Goal: Transaction & Acquisition: Purchase product/service

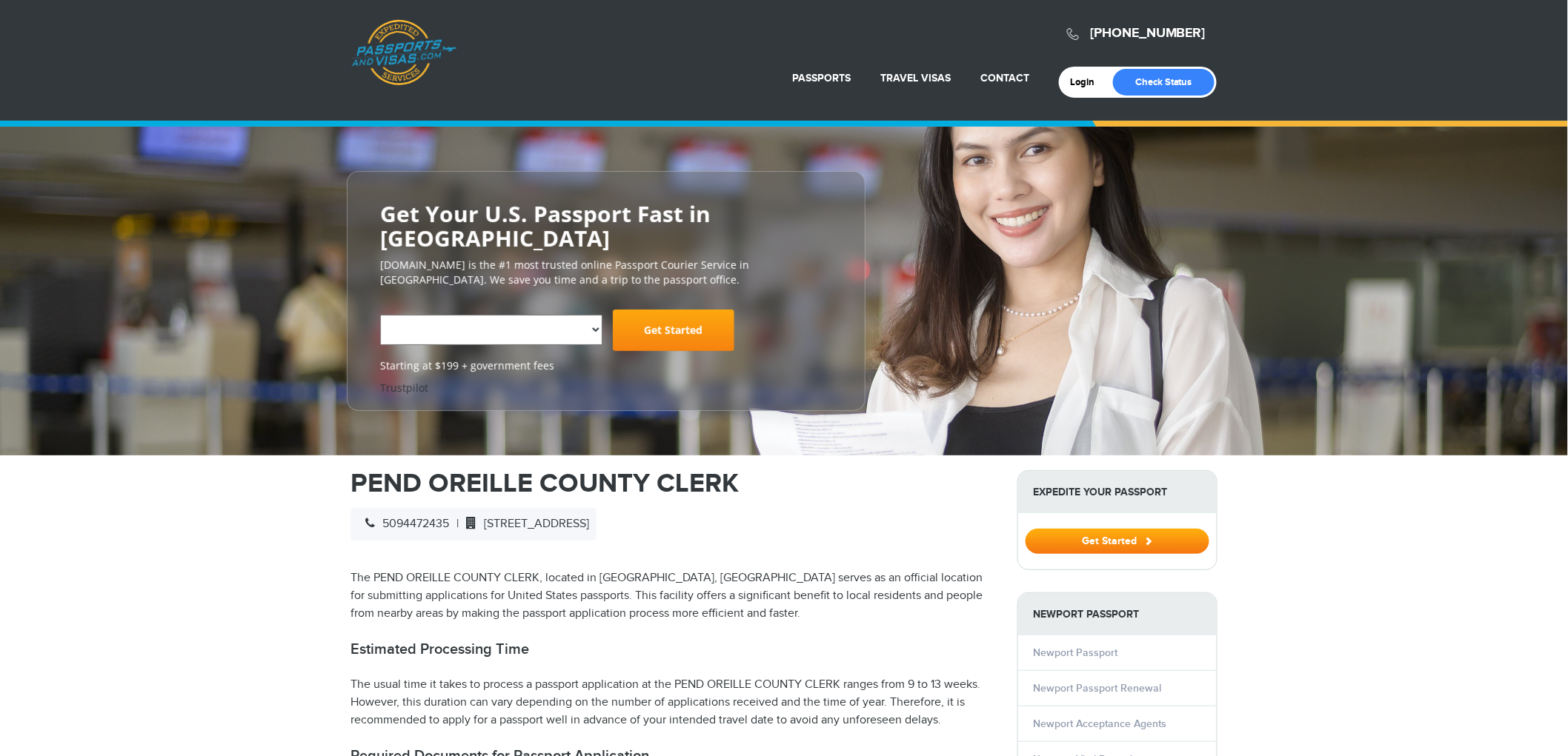
select select "**********"
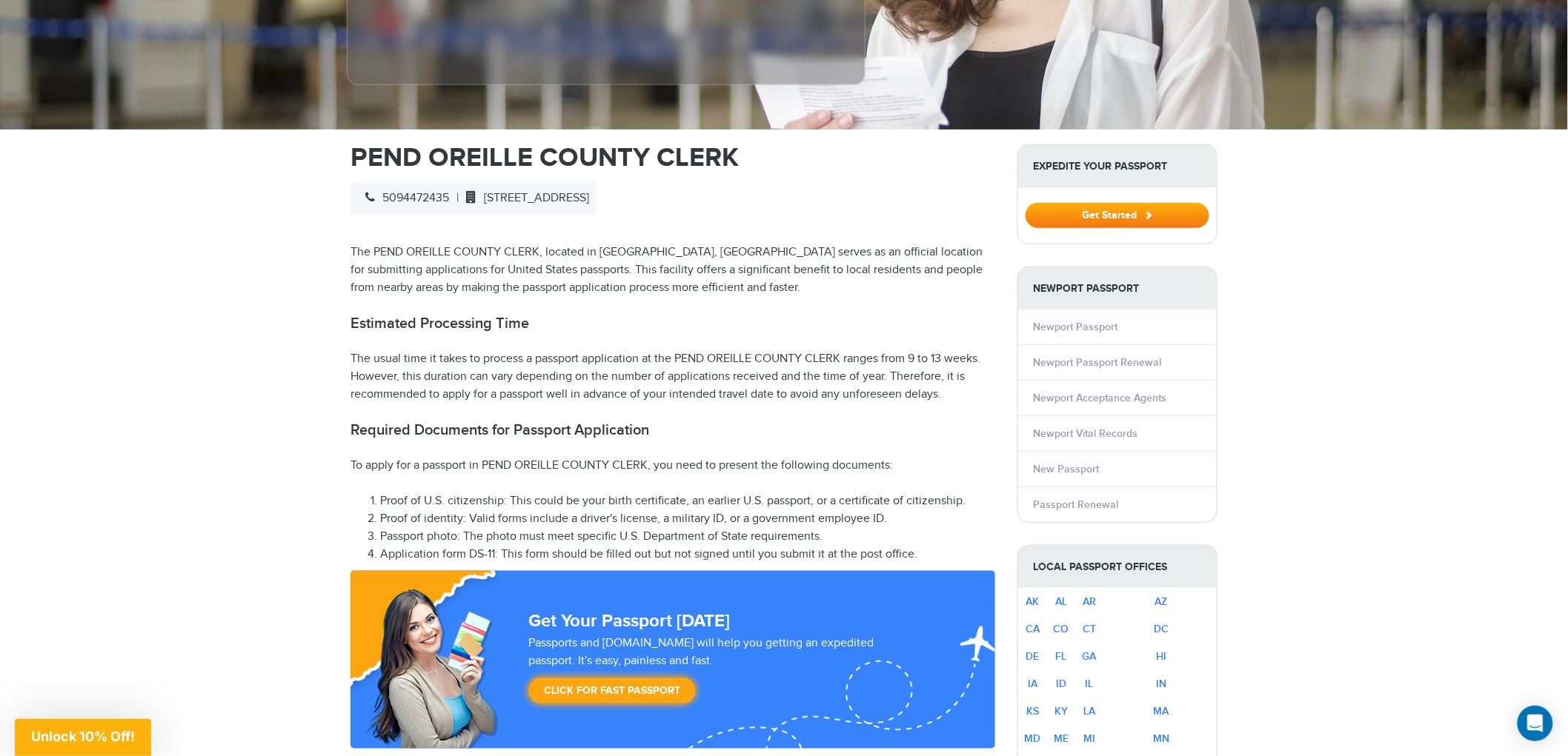
scroll to position [411, 0]
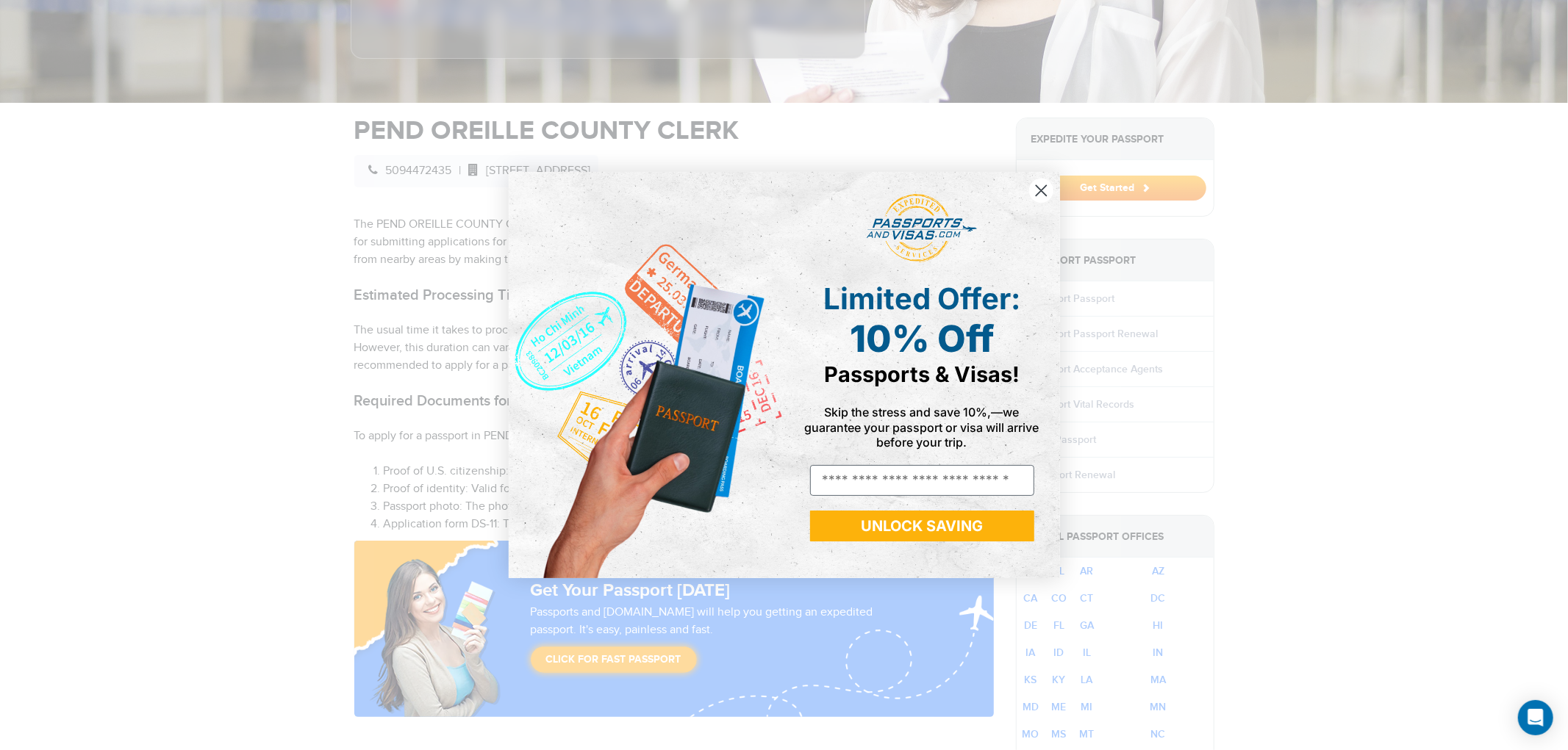
click at [1038, 199] on circle "Close dialog" at bounding box center [1040, 190] width 25 height 25
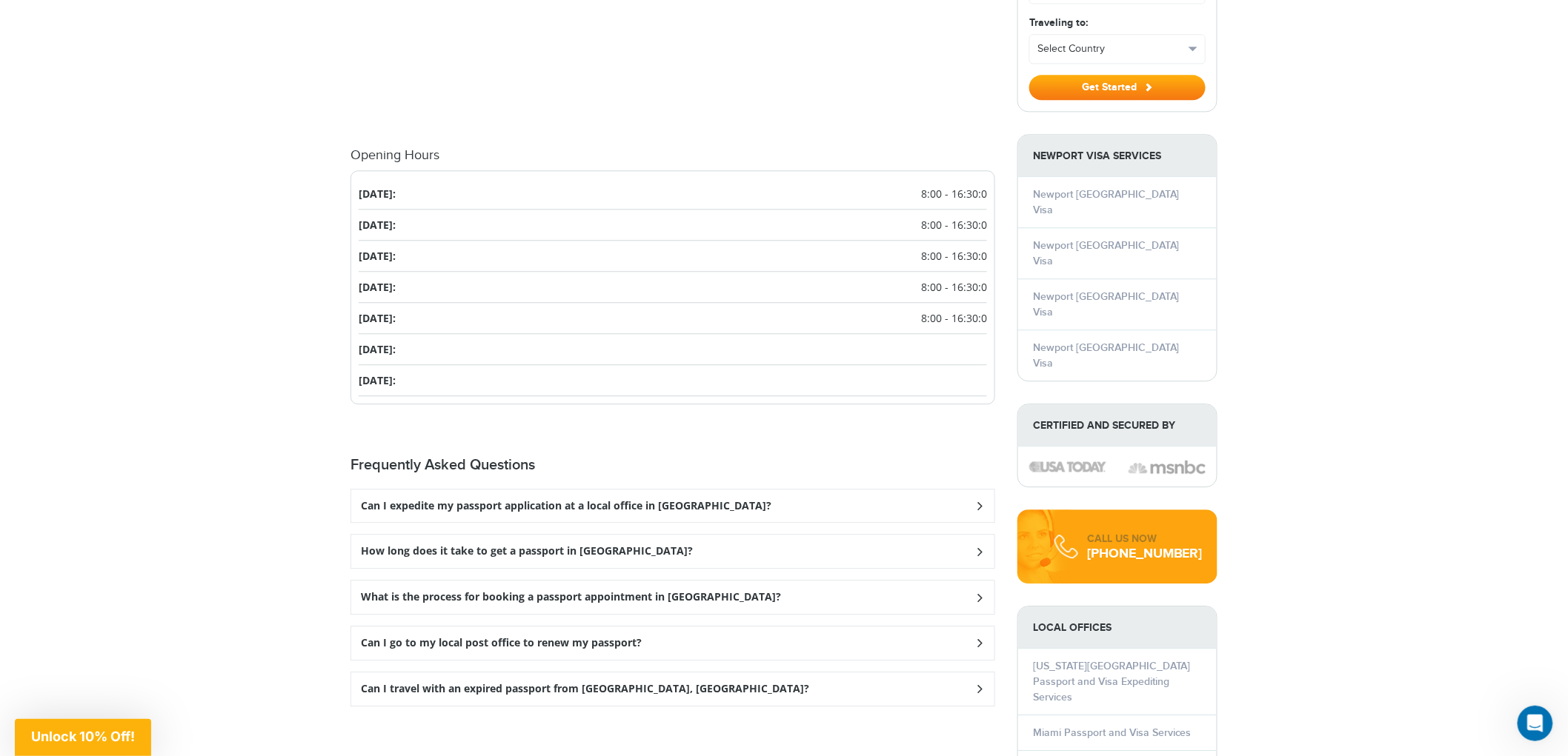
scroll to position [1481, 0]
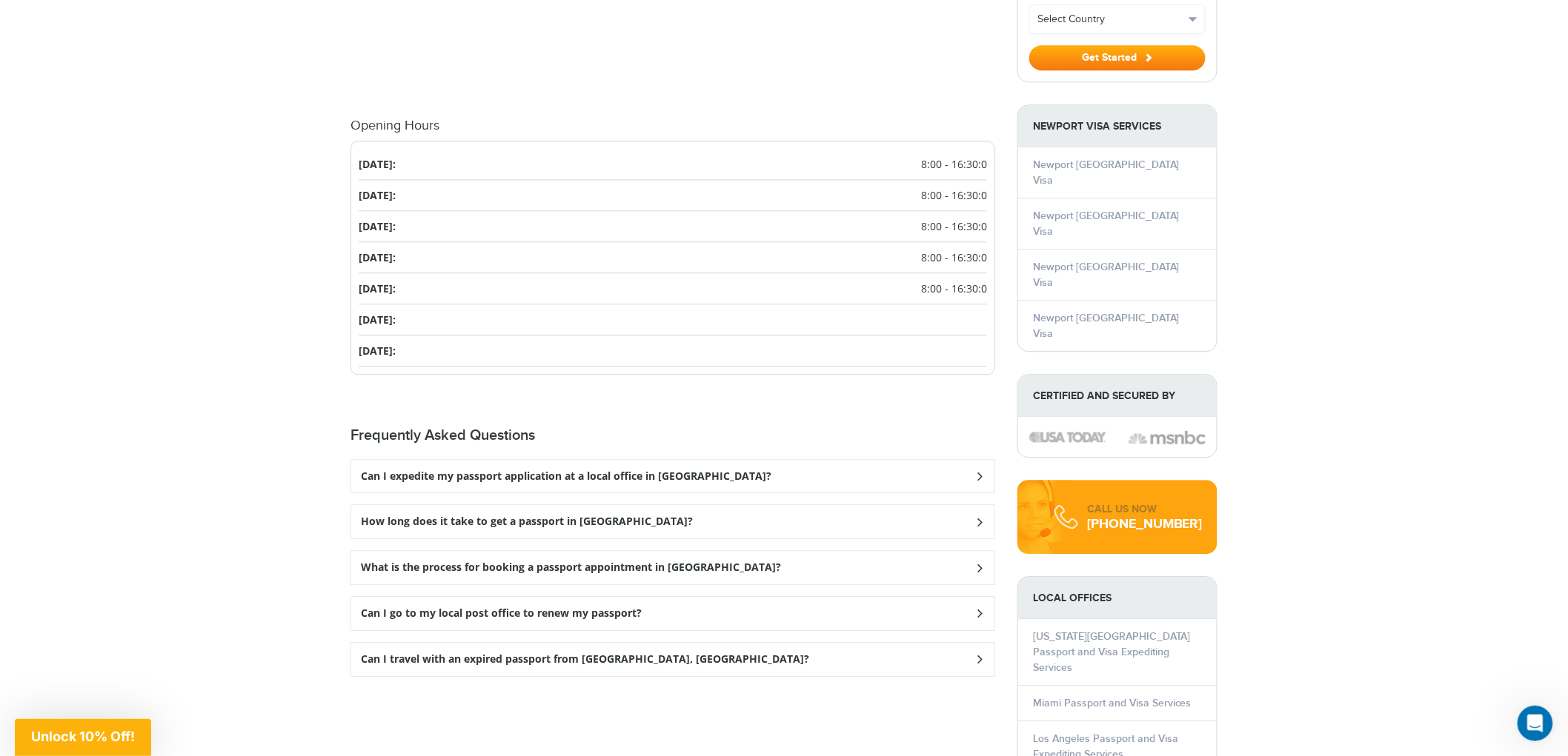
click at [677, 470] on h3 "Can I expedite my passport application at a local office in [GEOGRAPHIC_DATA]?" at bounding box center [567, 476] width 411 height 13
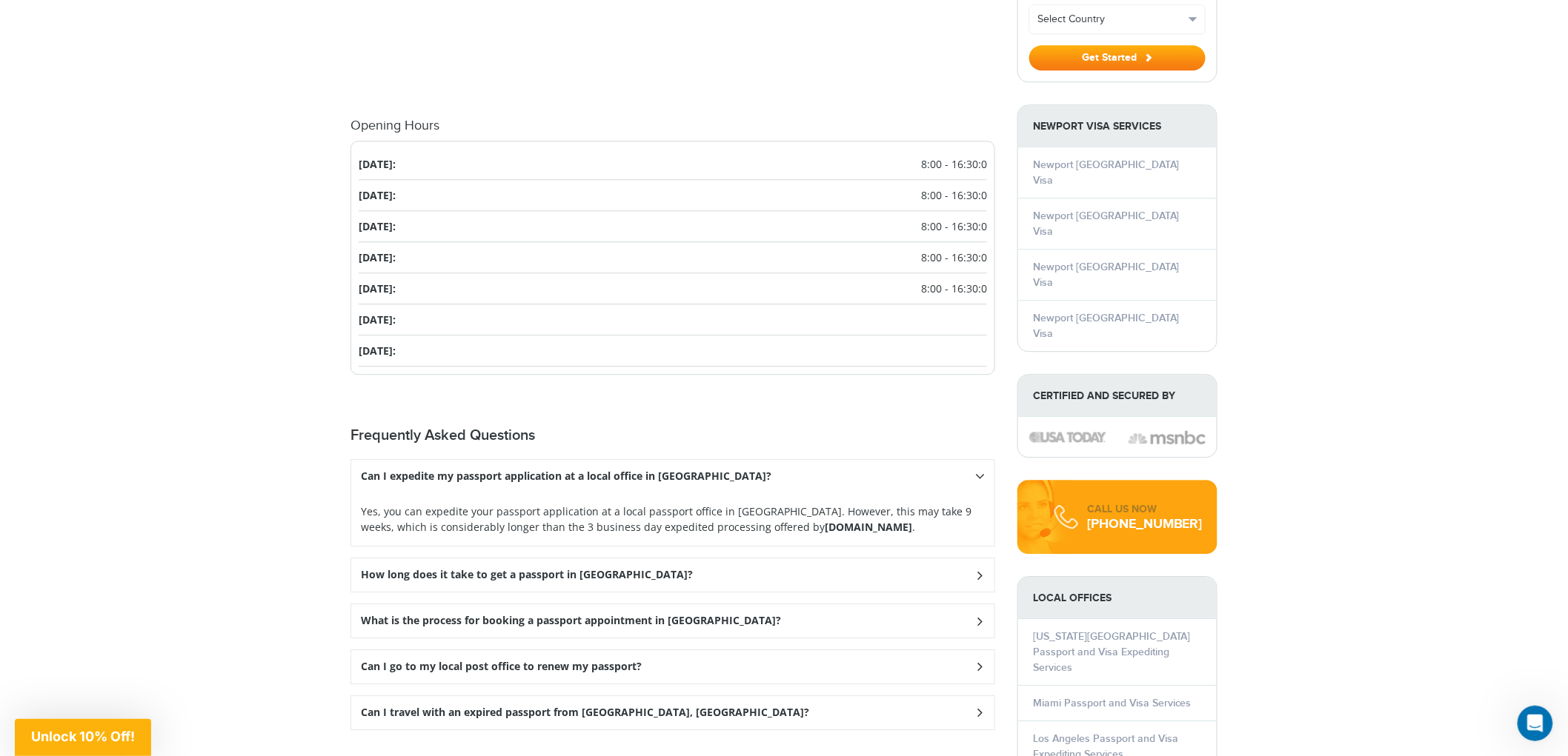
click at [676, 470] on h3 "Can I expedite my passport application at a local office in [GEOGRAPHIC_DATA]?" at bounding box center [567, 476] width 411 height 13
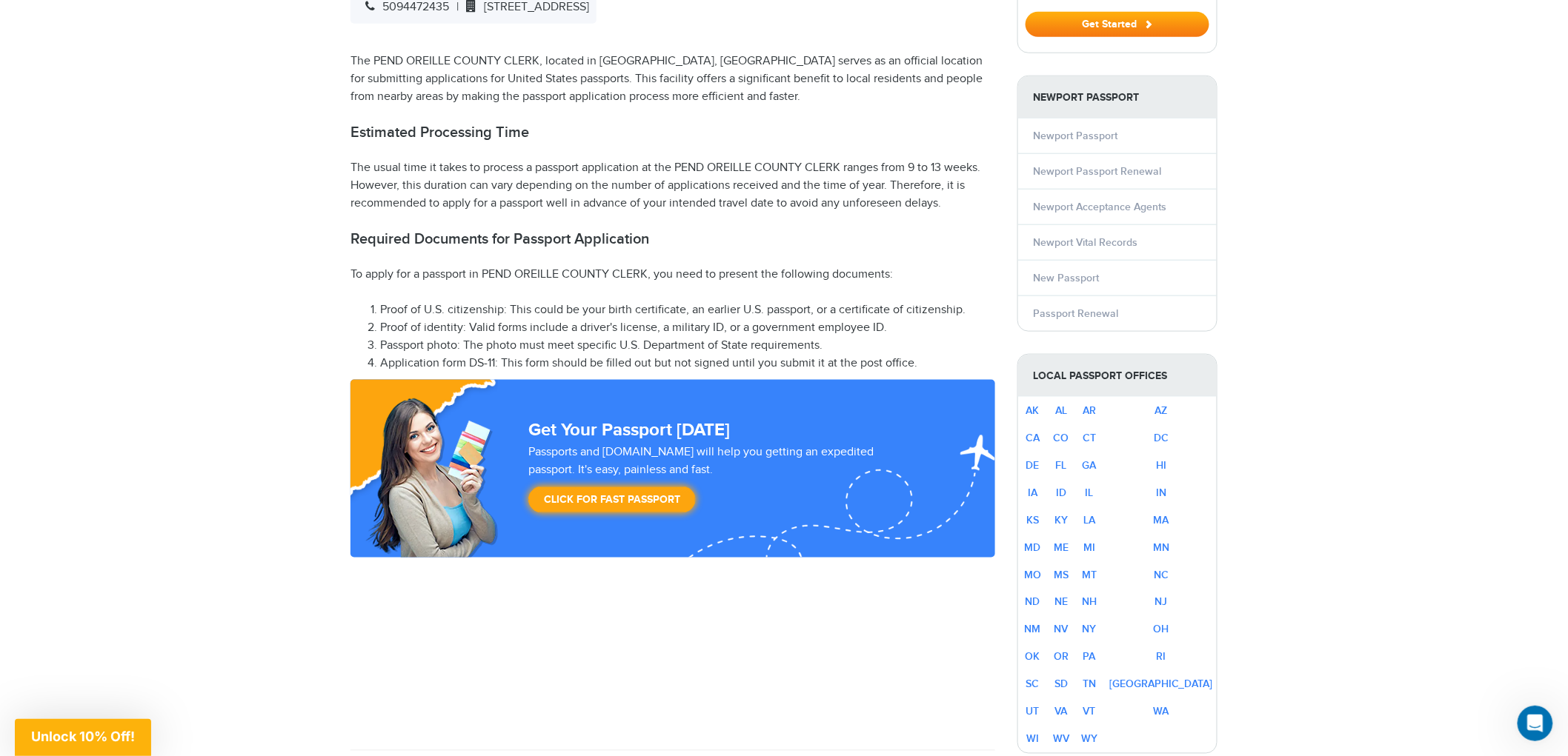
scroll to position [575, 0]
click at [630, 487] on link "Click for Fast Passport" at bounding box center [611, 500] width 168 height 27
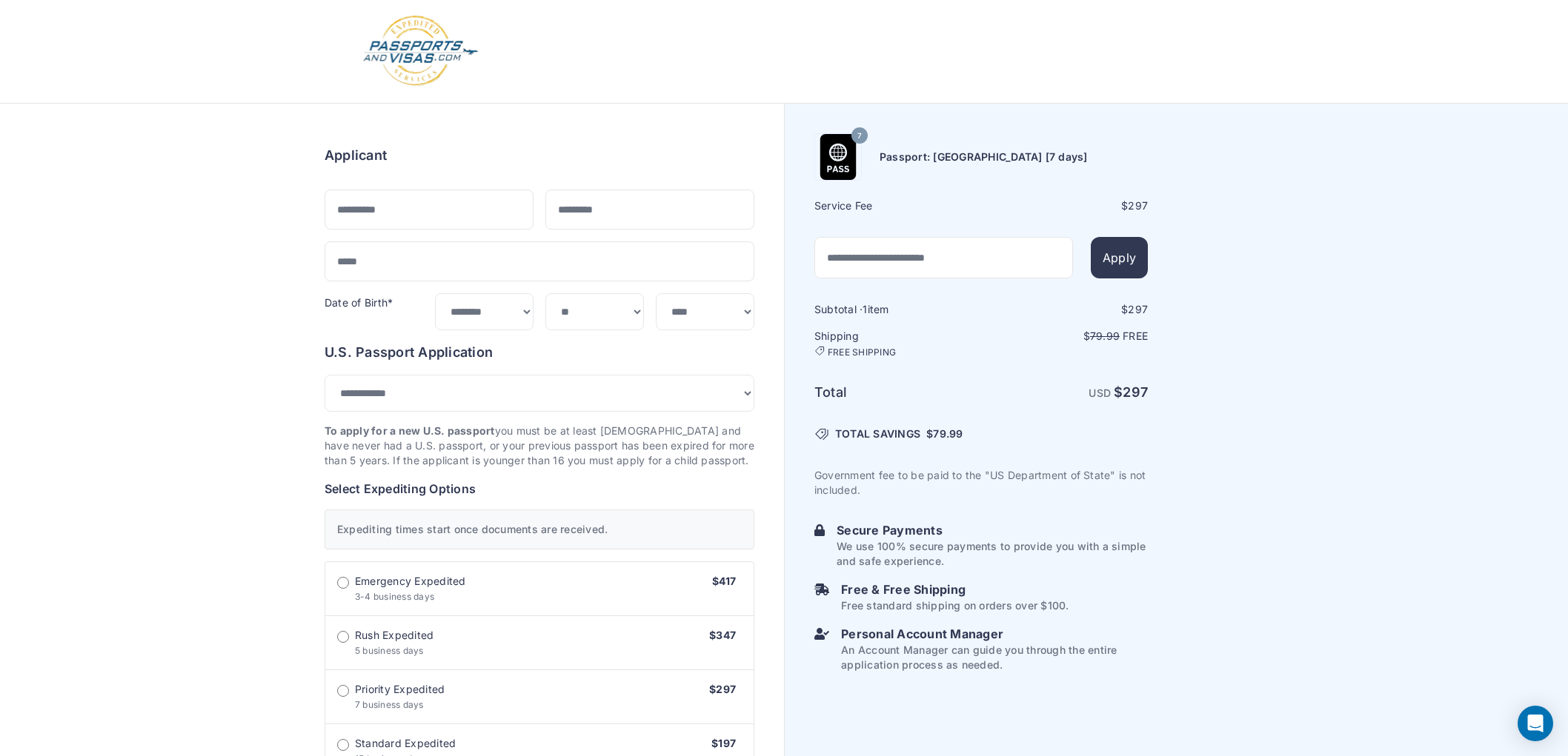
select select "***"
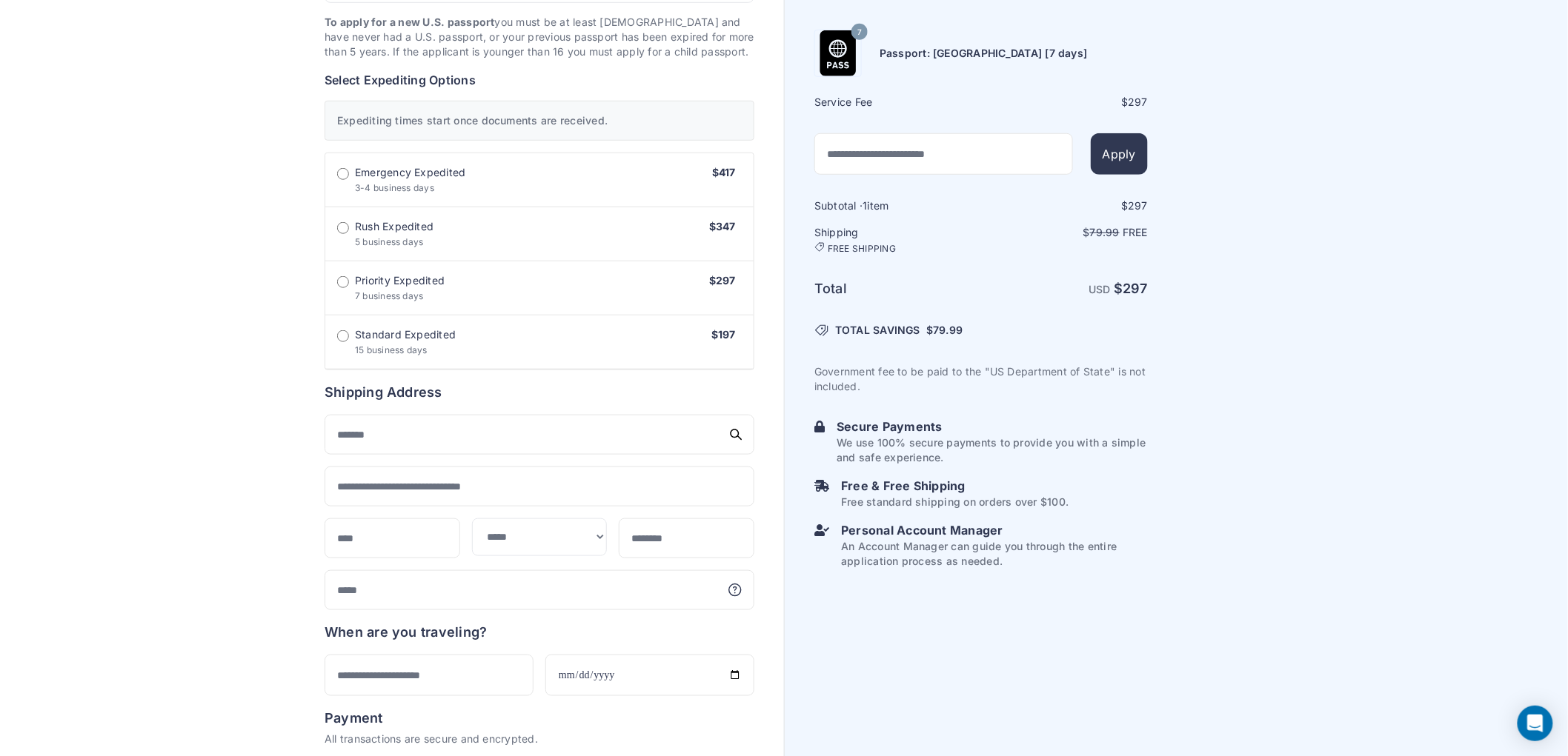
scroll to position [411, 0]
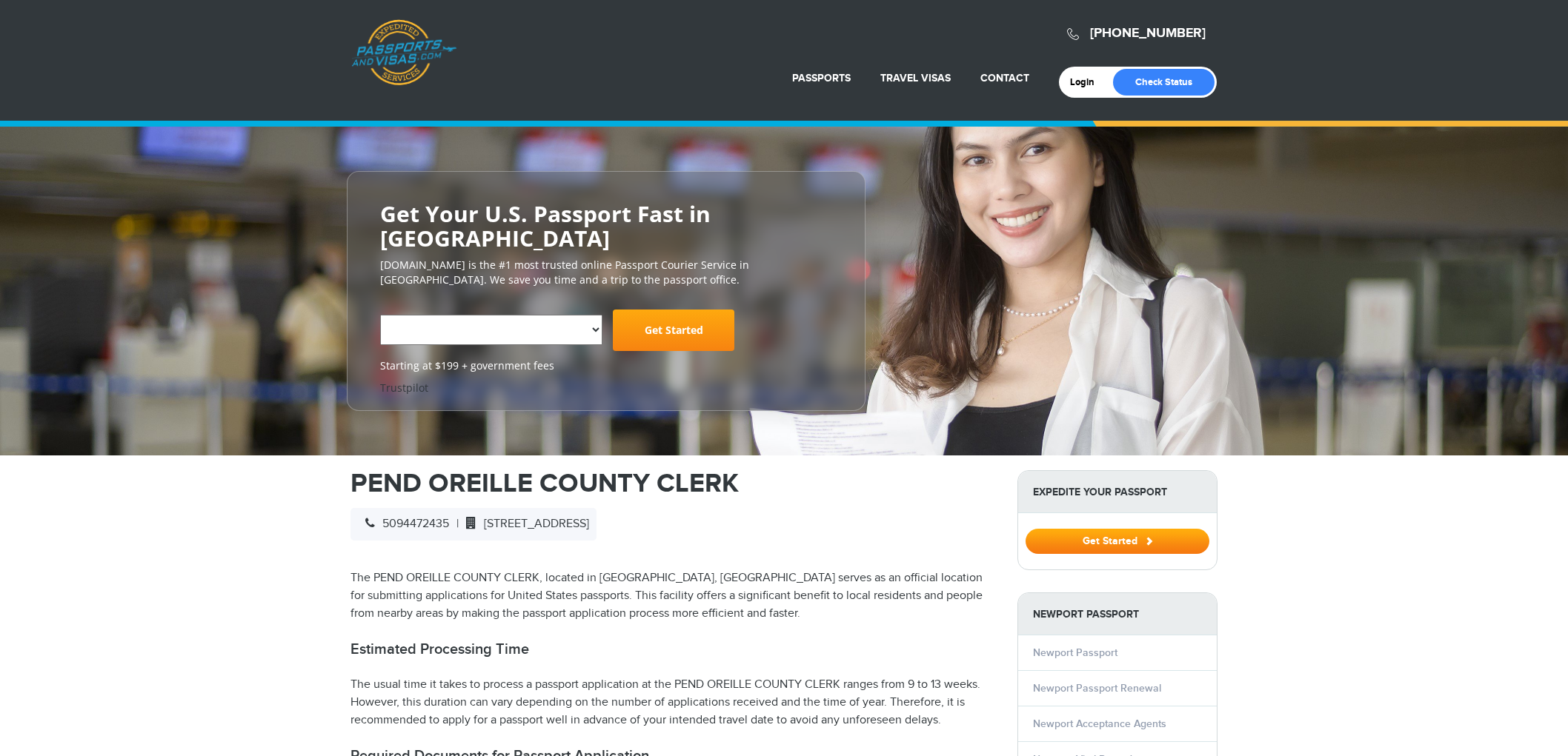
scroll to position [575, 0]
